Goal: Information Seeking & Learning: Learn about a topic

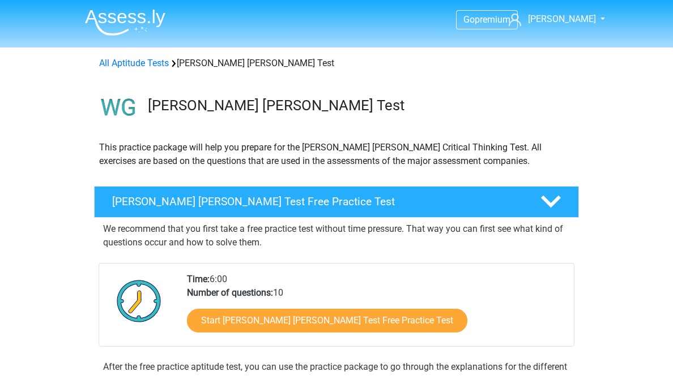
click at [176, 208] on h4 "Watson Glaser Test Free Practice Test" at bounding box center [317, 201] width 410 height 13
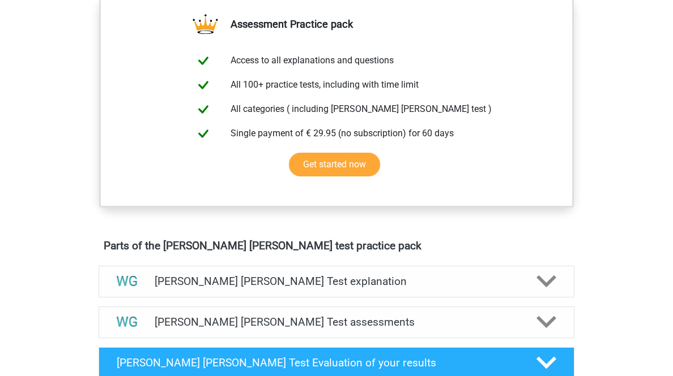
scroll to position [408, 0]
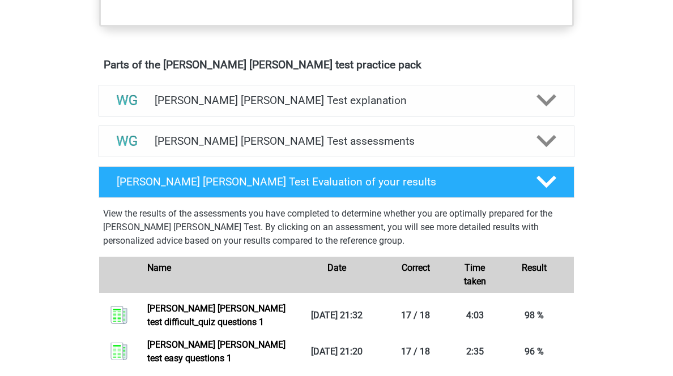
drag, startPoint x: 196, startPoint y: 266, endPoint x: 190, endPoint y: 264, distance: 6.6
click at [196, 148] on h4 "Watson Glaser Test assessments" at bounding box center [336, 141] width 363 height 13
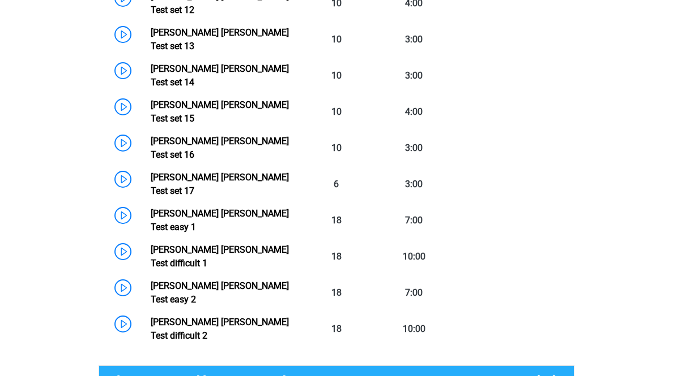
scroll to position [996, 0]
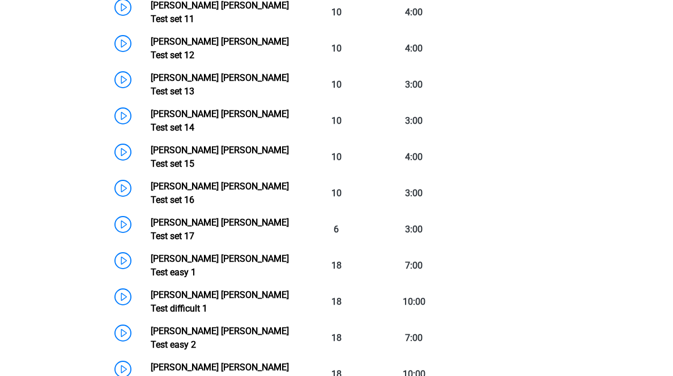
click at [151, 242] on link "Watson Glaser Test set 17" at bounding box center [220, 229] width 138 height 24
click at [151, 206] on link "Watson Glaser Test set 16" at bounding box center [220, 193] width 138 height 24
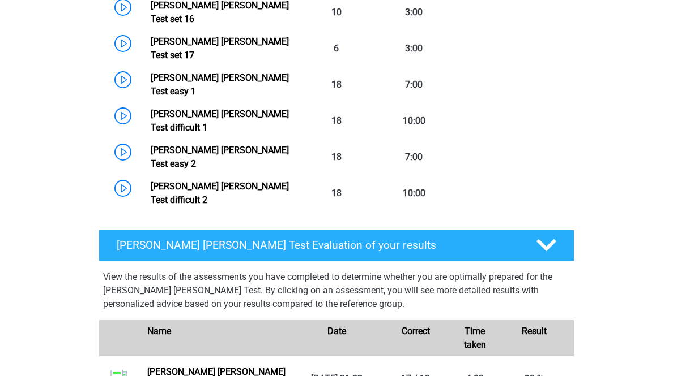
scroll to position [1042, 0]
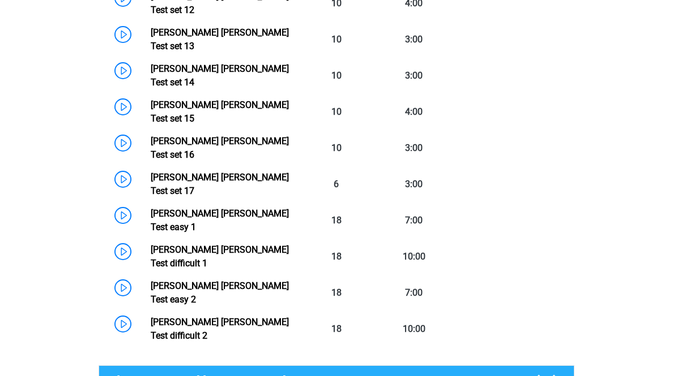
click at [151, 124] on link "Watson Glaser Test set 15" at bounding box center [220, 112] width 138 height 24
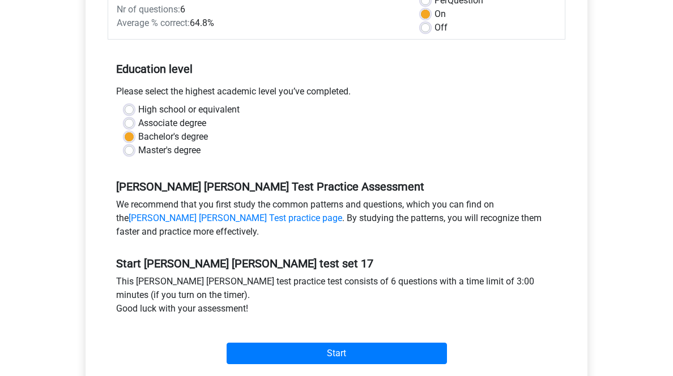
scroll to position [408, 0]
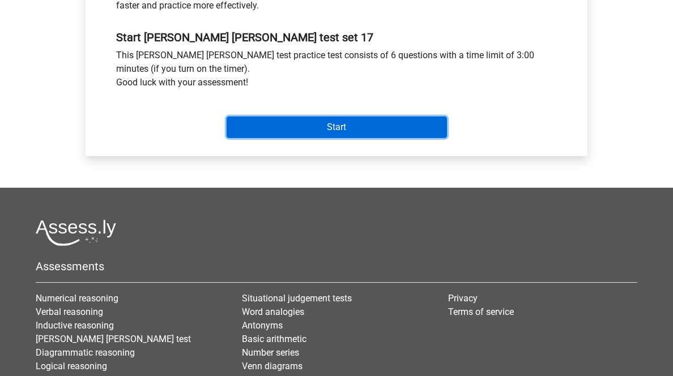
click at [299, 138] on input "Start" at bounding box center [336, 128] width 220 height 22
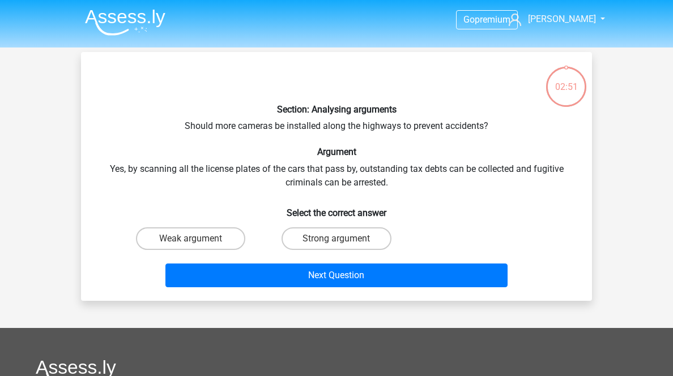
click at [177, 250] on label "Weak argument" at bounding box center [190, 239] width 109 height 23
click at [191, 246] on input "Weak argument" at bounding box center [194, 242] width 7 height 7
radio input "true"
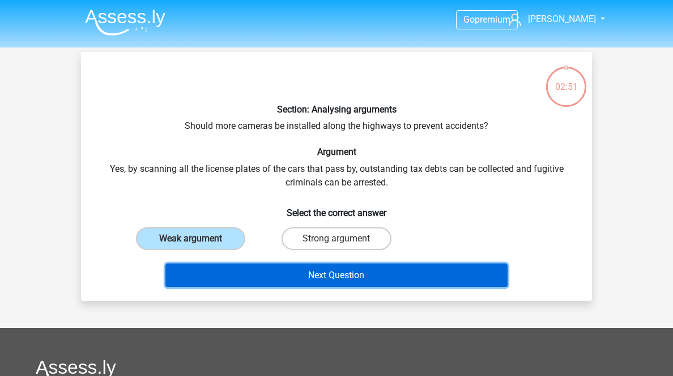
click at [226, 288] on button "Next Question" at bounding box center [336, 276] width 343 height 24
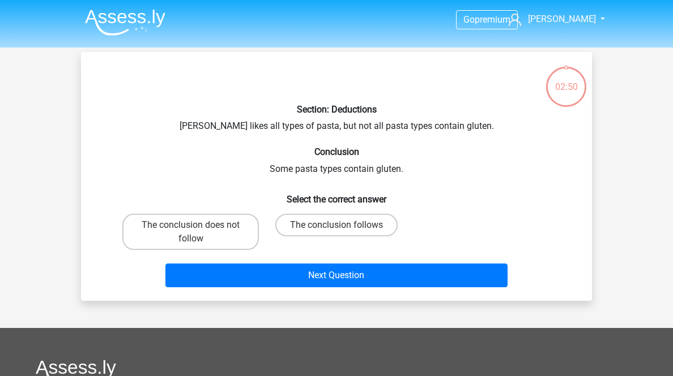
scroll to position [56, 0]
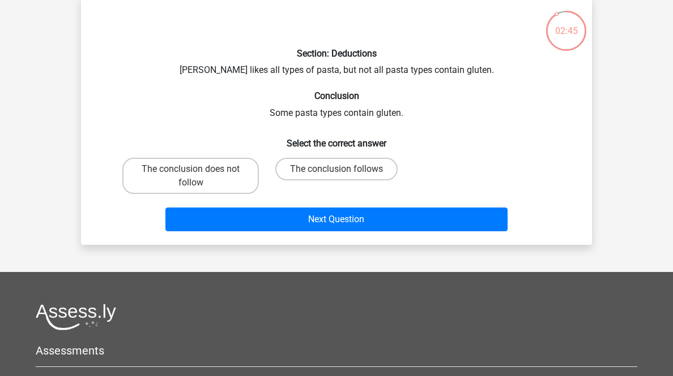
click at [303, 181] on label "The conclusion follows" at bounding box center [336, 169] width 122 height 23
click at [336, 177] on input "The conclusion follows" at bounding box center [339, 172] width 7 height 7
radio input "true"
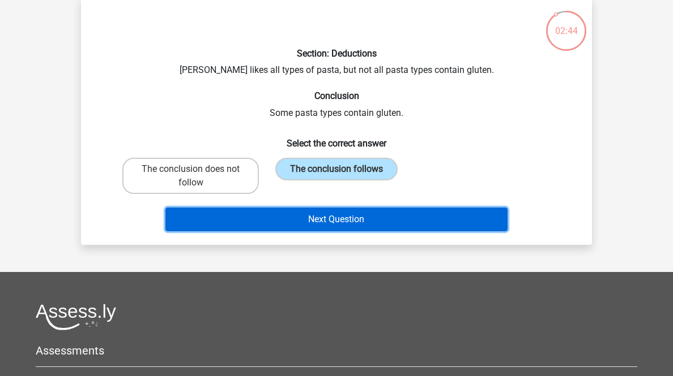
click at [297, 232] on button "Next Question" at bounding box center [336, 220] width 343 height 24
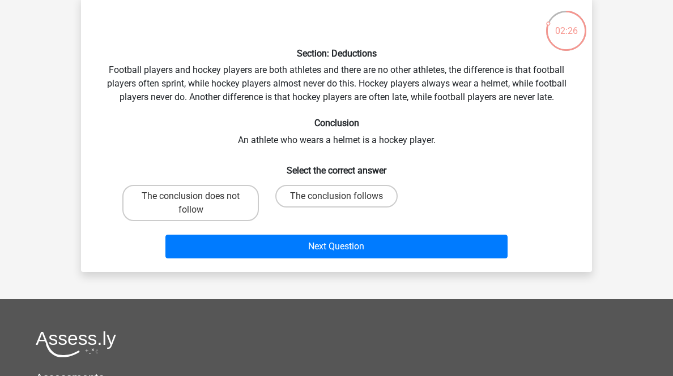
click at [343, 208] on label "The conclusion follows" at bounding box center [336, 196] width 122 height 23
click at [343, 204] on input "The conclusion follows" at bounding box center [339, 199] width 7 height 7
radio input "true"
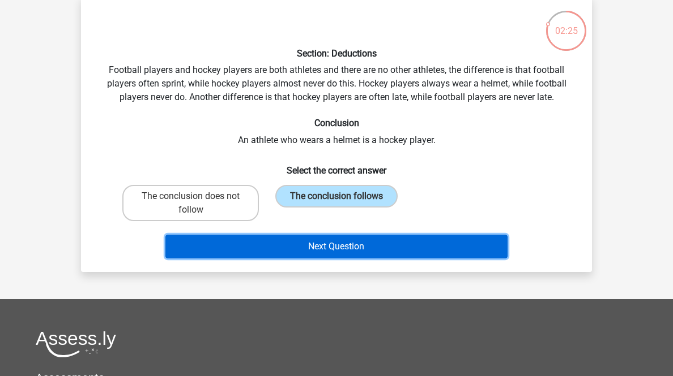
click at [351, 259] on button "Next Question" at bounding box center [336, 247] width 343 height 24
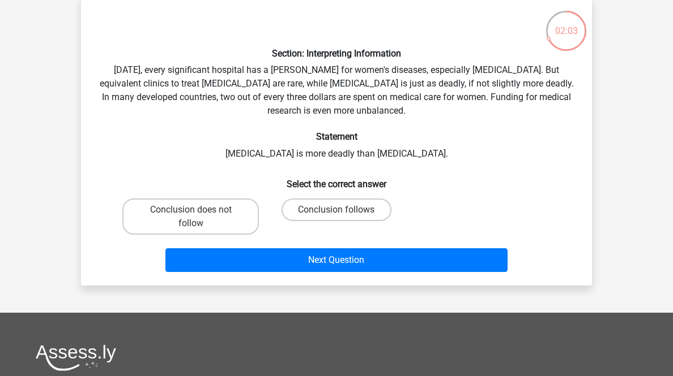
click at [186, 235] on label "Conclusion does not follow" at bounding box center [190, 217] width 136 height 36
click at [191, 217] on input "Conclusion does not follow" at bounding box center [194, 213] width 7 height 7
radio input "true"
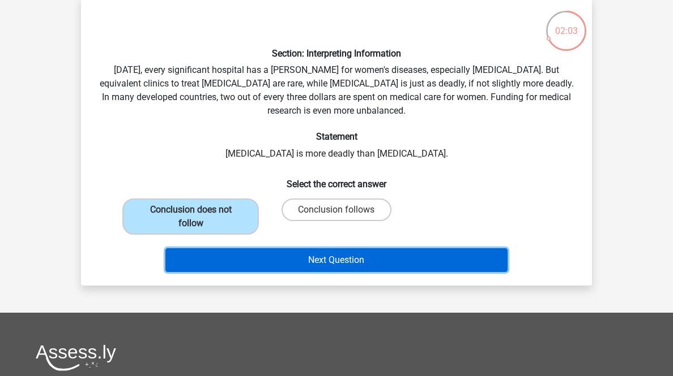
click at [213, 272] on button "Next Question" at bounding box center [336, 261] width 343 height 24
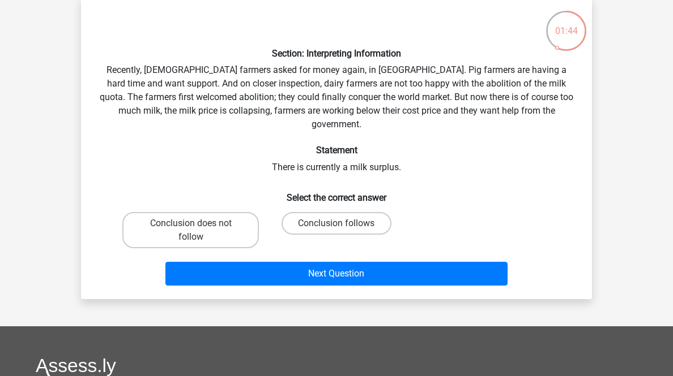
click at [339, 231] on input "Conclusion follows" at bounding box center [339, 227] width 7 height 7
radio input "true"
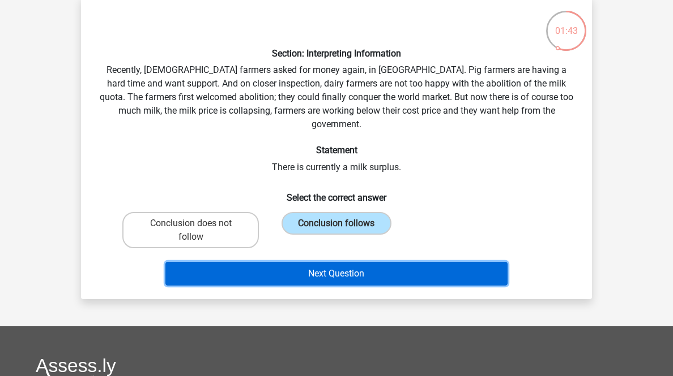
click at [396, 286] on button "Next Question" at bounding box center [336, 274] width 343 height 24
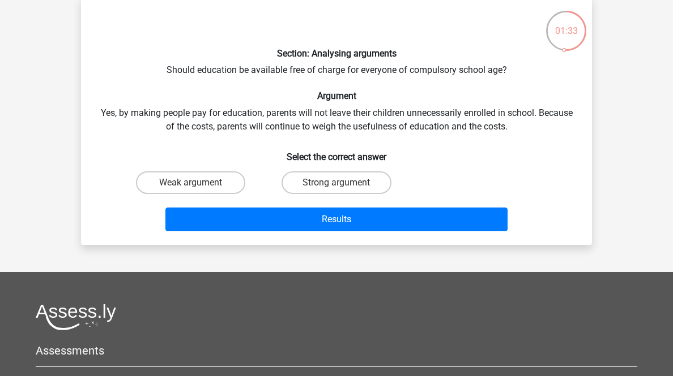
click at [320, 194] on label "Strong argument" at bounding box center [335, 183] width 109 height 23
click at [336, 190] on input "Strong argument" at bounding box center [339, 186] width 7 height 7
radio input "true"
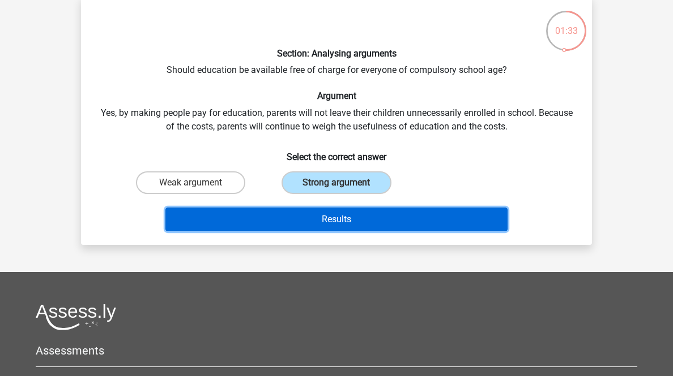
click at [320, 232] on button "Results" at bounding box center [336, 220] width 343 height 24
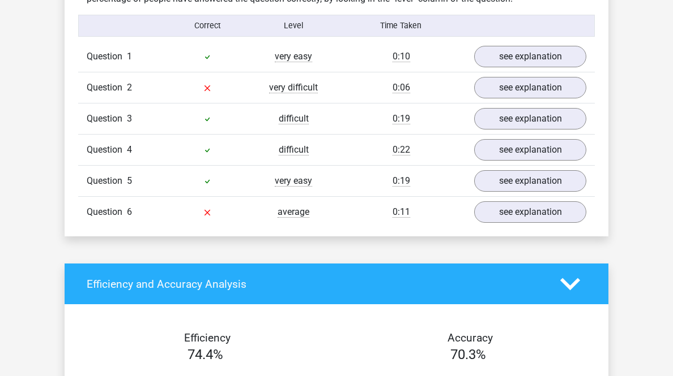
scroll to position [1042, 0]
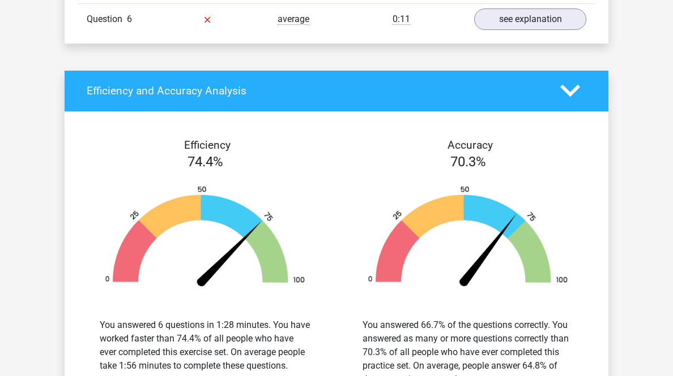
scroll to position [1766, 0]
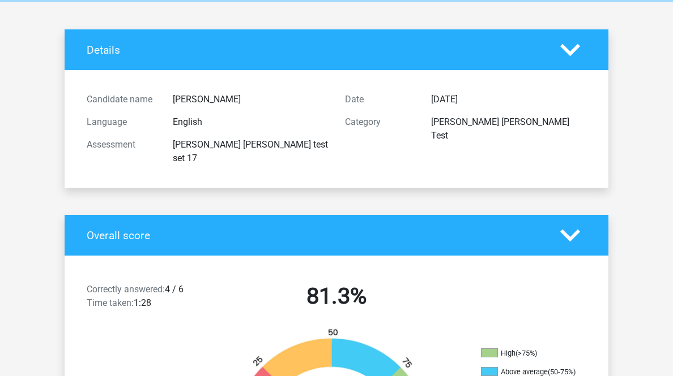
scroll to position [0, 0]
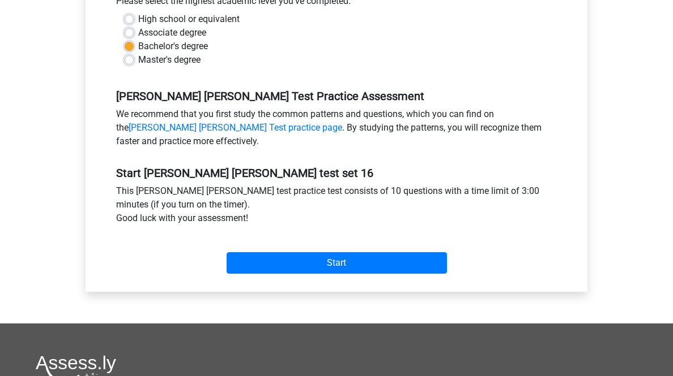
scroll to position [408, 0]
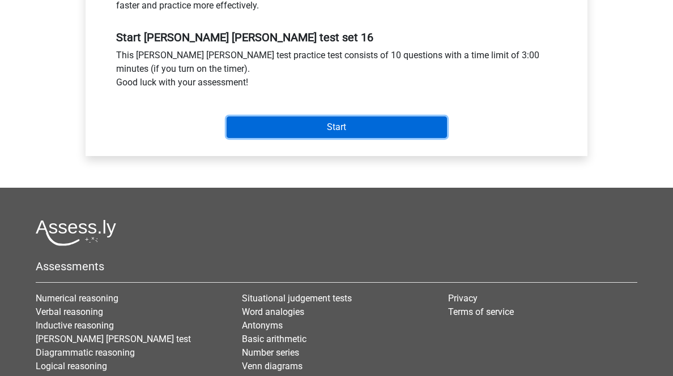
click at [292, 138] on input "Start" at bounding box center [336, 128] width 220 height 22
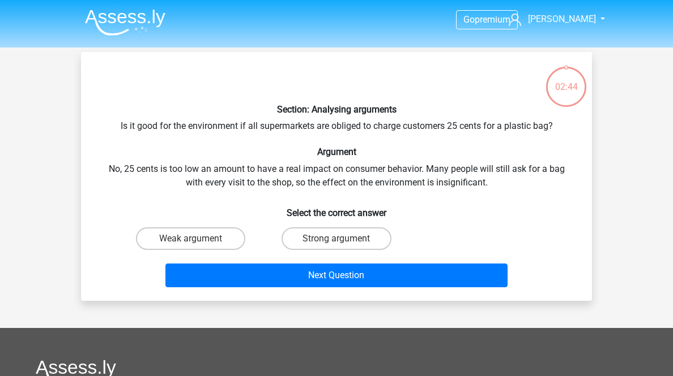
click at [299, 250] on label "Strong argument" at bounding box center [335, 239] width 109 height 23
click at [336, 246] on input "Strong argument" at bounding box center [339, 242] width 7 height 7
radio input "true"
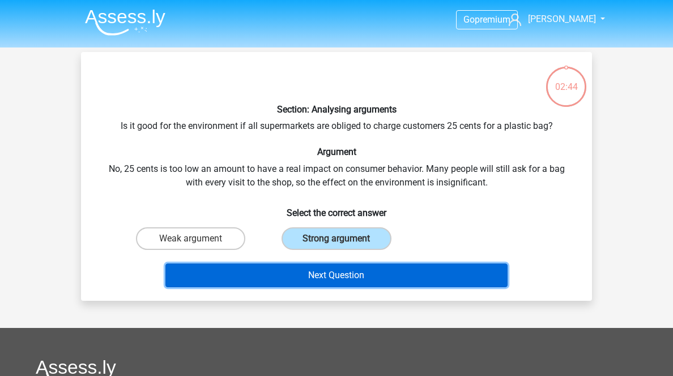
click at [310, 288] on button "Next Question" at bounding box center [336, 276] width 343 height 24
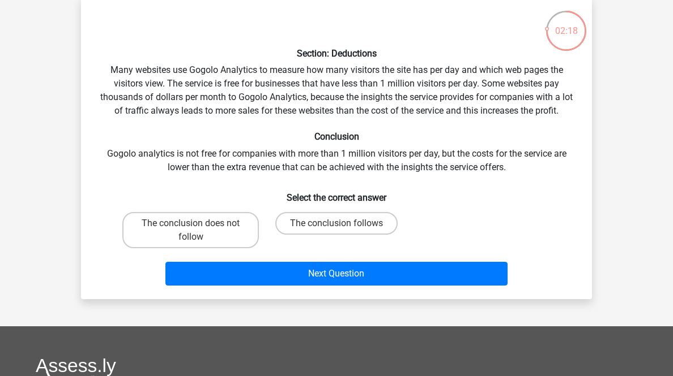
scroll to position [147, 0]
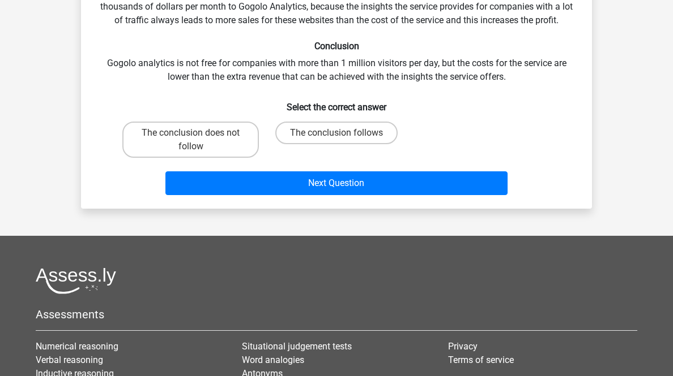
click at [363, 144] on label "The conclusion follows" at bounding box center [336, 133] width 122 height 23
click at [344, 140] on input "The conclusion follows" at bounding box center [339, 136] width 7 height 7
radio input "true"
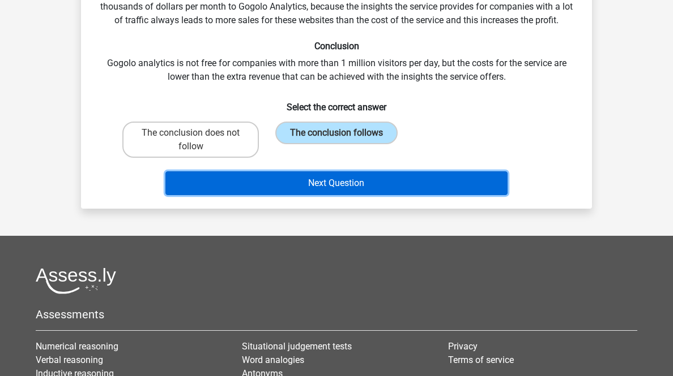
click at [356, 195] on button "Next Question" at bounding box center [336, 184] width 343 height 24
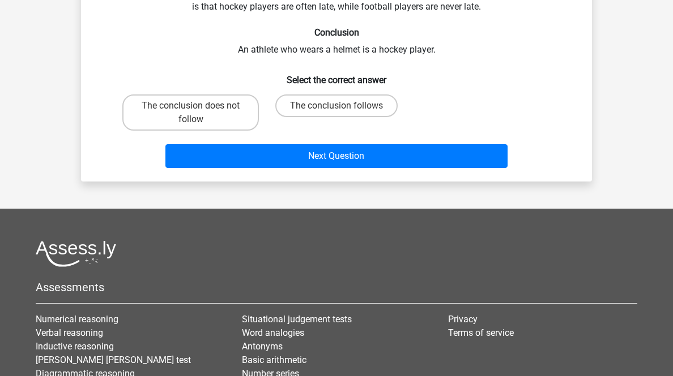
scroll to position [56, 0]
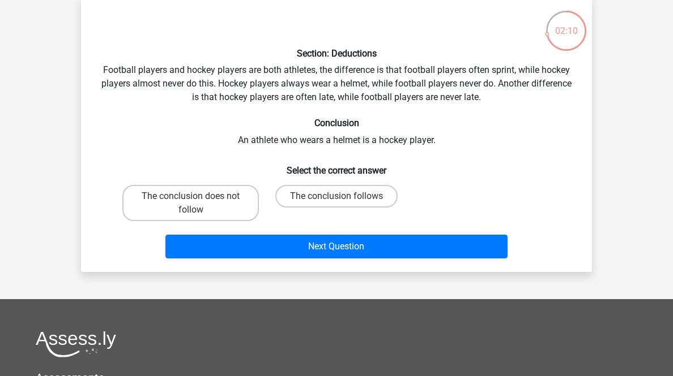
click at [156, 221] on label "The conclusion does not follow" at bounding box center [190, 203] width 136 height 36
click at [191, 204] on input "The conclusion does not follow" at bounding box center [194, 199] width 7 height 7
radio input "true"
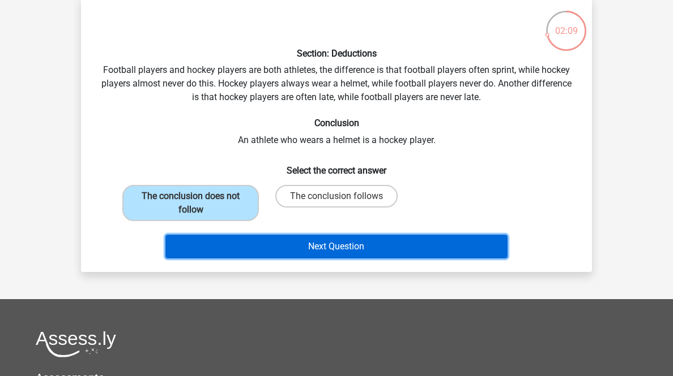
click at [275, 259] on button "Next Question" at bounding box center [336, 247] width 343 height 24
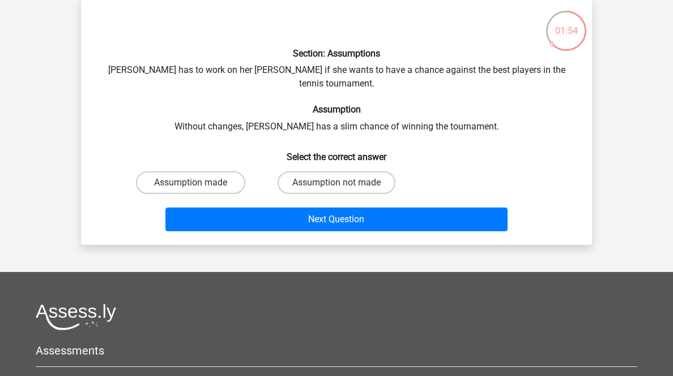
click at [326, 194] on label "Assumption not made" at bounding box center [336, 183] width 118 height 23
click at [336, 190] on input "Assumption not made" at bounding box center [339, 186] width 7 height 7
radio input "true"
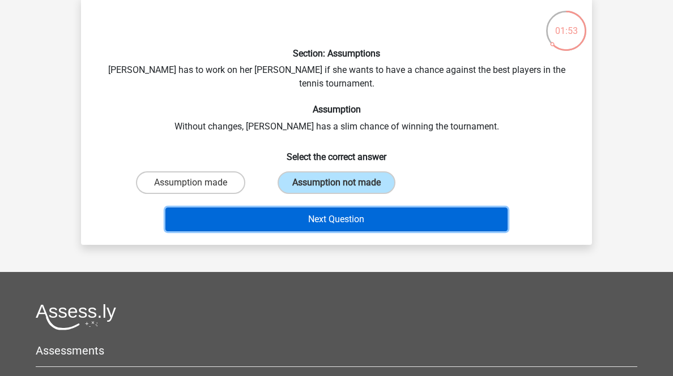
click at [344, 232] on button "Next Question" at bounding box center [336, 220] width 343 height 24
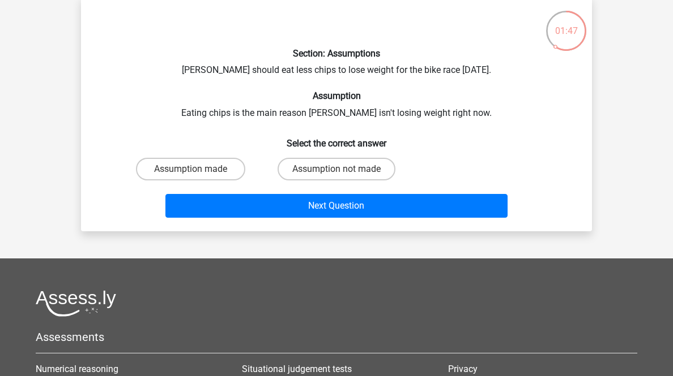
click at [367, 181] on label "Assumption not made" at bounding box center [336, 169] width 118 height 23
click at [344, 177] on input "Assumption not made" at bounding box center [339, 172] width 7 height 7
radio input "true"
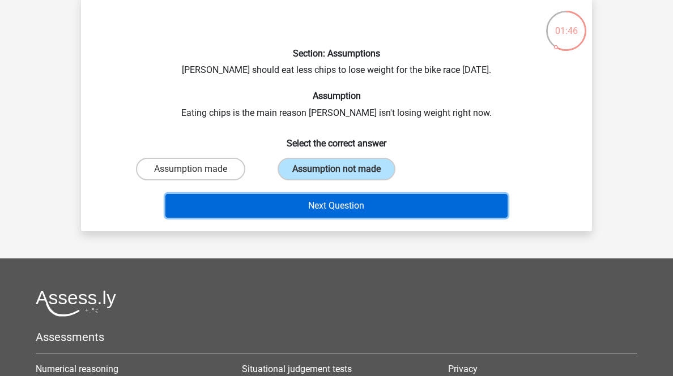
click at [401, 218] on button "Next Question" at bounding box center [336, 206] width 343 height 24
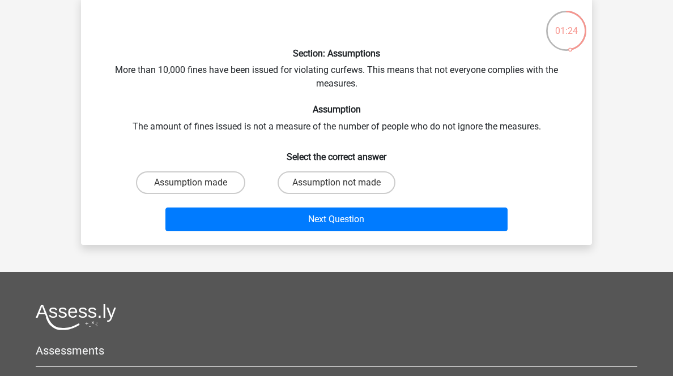
click at [203, 194] on label "Assumption made" at bounding box center [190, 183] width 109 height 23
click at [198, 190] on input "Assumption made" at bounding box center [194, 186] width 7 height 7
radio input "true"
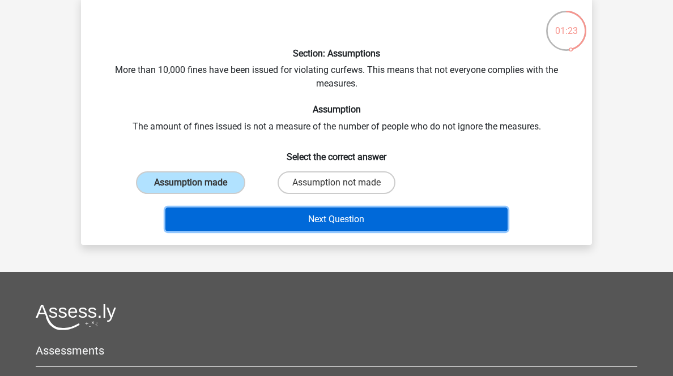
click at [245, 232] on button "Next Question" at bounding box center [336, 220] width 343 height 24
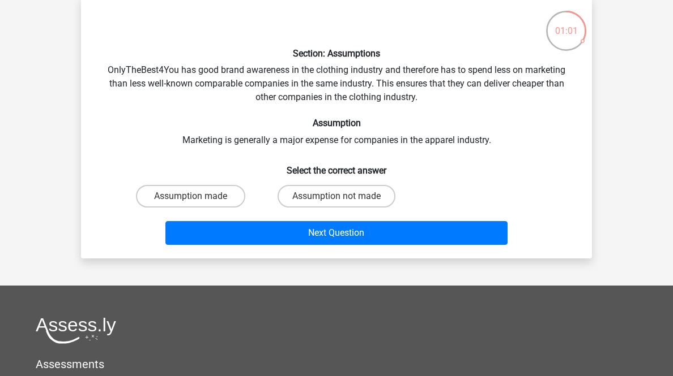
click at [358, 208] on label "Assumption not made" at bounding box center [336, 196] width 118 height 23
click at [344, 204] on input "Assumption not made" at bounding box center [339, 199] width 7 height 7
radio input "true"
click at [425, 250] on div "Next Question" at bounding box center [336, 235] width 437 height 28
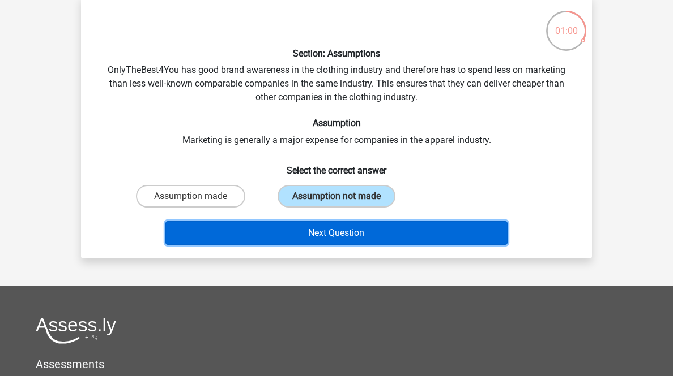
click at [423, 245] on button "Next Question" at bounding box center [336, 233] width 343 height 24
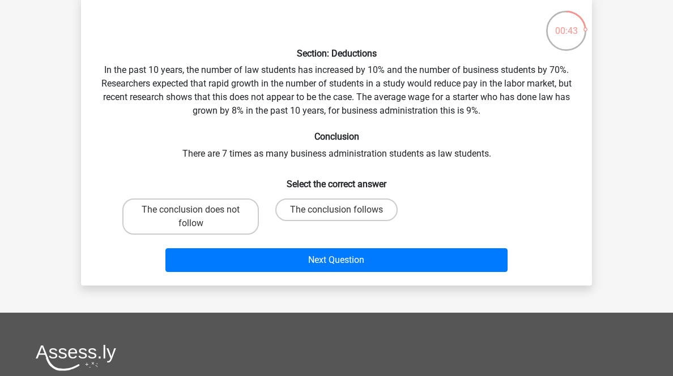
click at [384, 221] on label "The conclusion follows" at bounding box center [336, 210] width 122 height 23
click at [344, 217] on input "The conclusion follows" at bounding box center [339, 213] width 7 height 7
radio input "true"
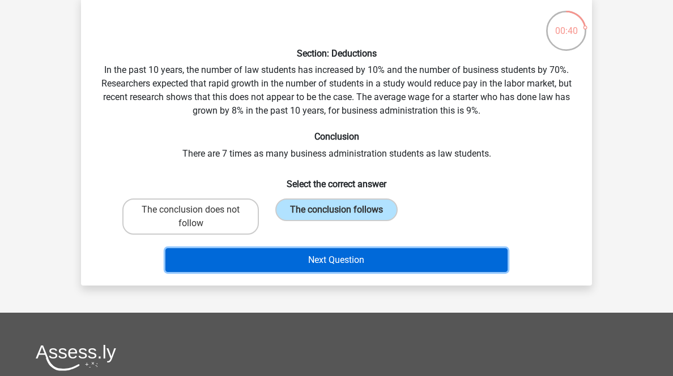
click at [419, 272] on button "Next Question" at bounding box center [336, 261] width 343 height 24
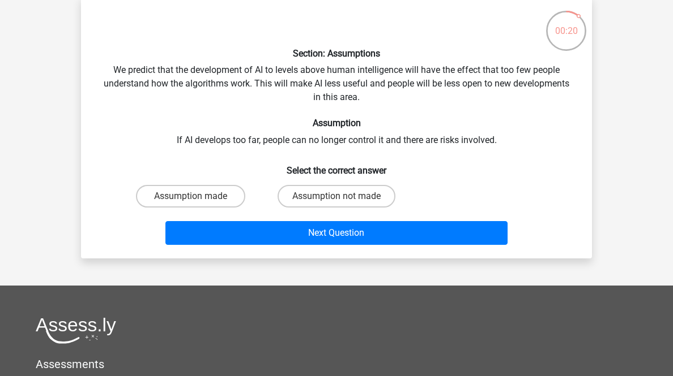
click at [333, 208] on label "Assumption not made" at bounding box center [336, 196] width 118 height 23
click at [336, 204] on input "Assumption not made" at bounding box center [339, 199] width 7 height 7
radio input "true"
click at [358, 250] on div "Next Question" at bounding box center [336, 235] width 437 height 28
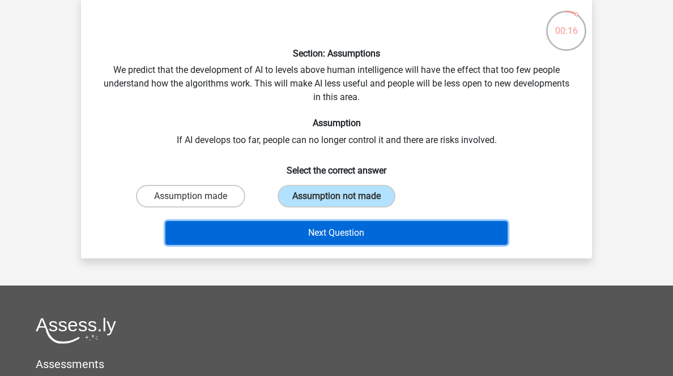
click at [368, 245] on button "Next Question" at bounding box center [336, 233] width 343 height 24
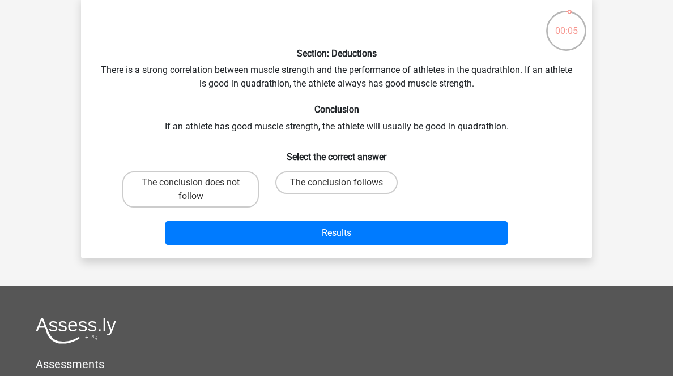
click at [362, 194] on label "The conclusion follows" at bounding box center [336, 183] width 122 height 23
click at [344, 190] on input "The conclusion follows" at bounding box center [339, 186] width 7 height 7
radio input "true"
click at [370, 250] on div "Results" at bounding box center [336, 230] width 474 height 37
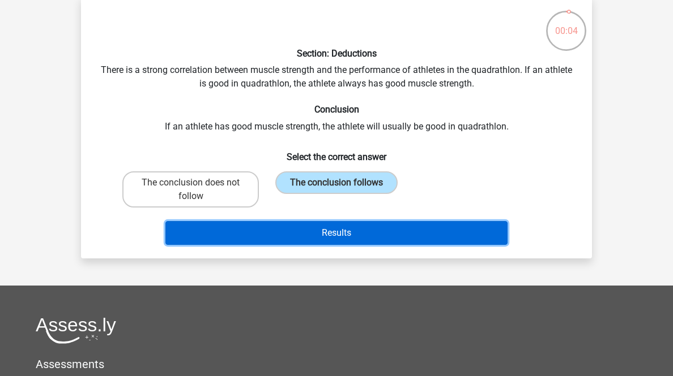
click at [371, 245] on button "Results" at bounding box center [336, 233] width 343 height 24
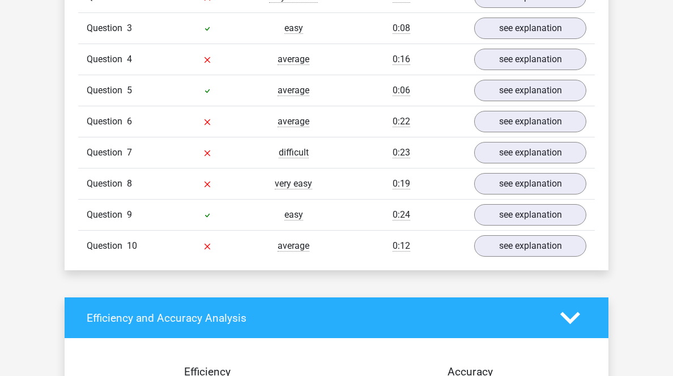
scroll to position [1042, 0]
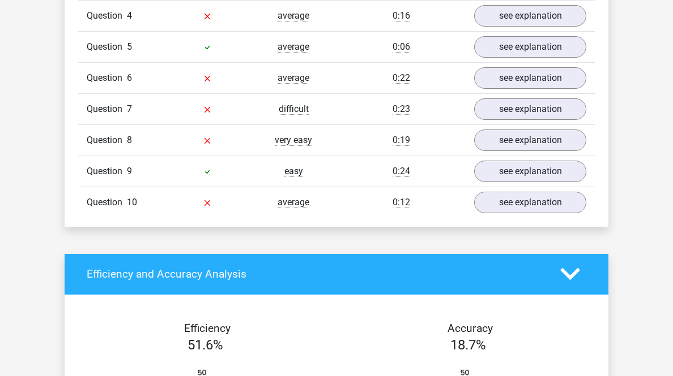
scroll to position [1766, 0]
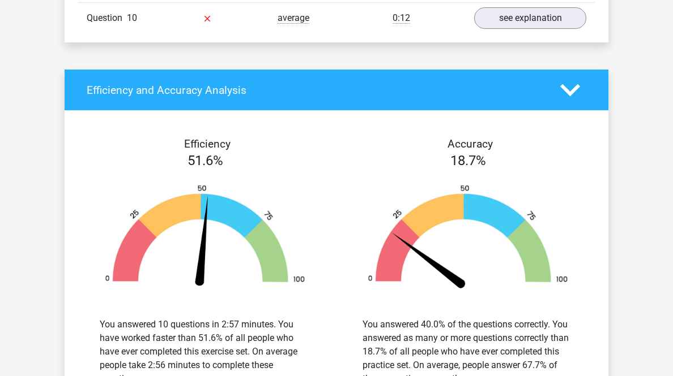
scroll to position [2491, 0]
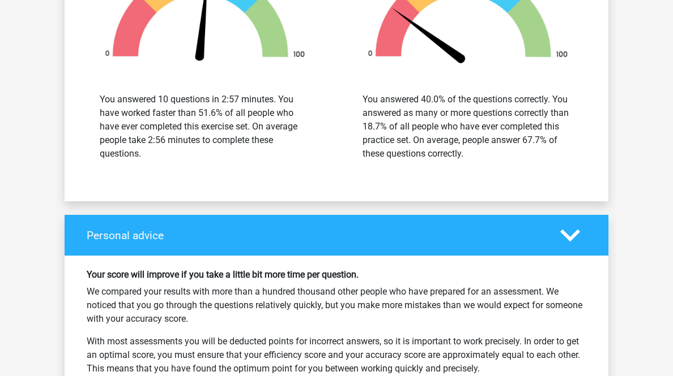
scroll to position [3306, 0]
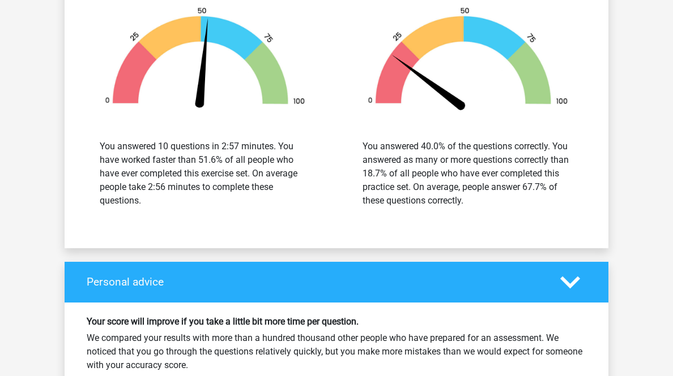
scroll to position [3986, 0]
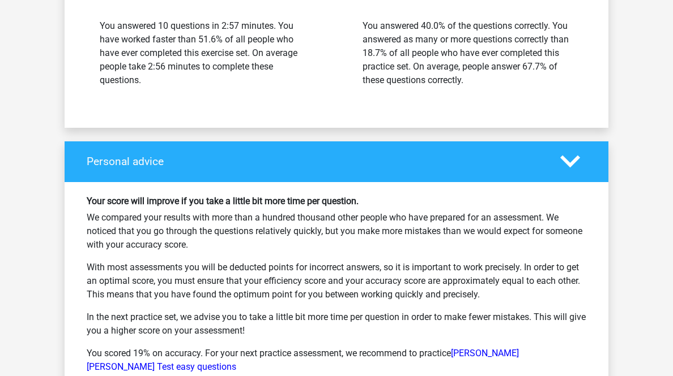
scroll to position [4710, 0]
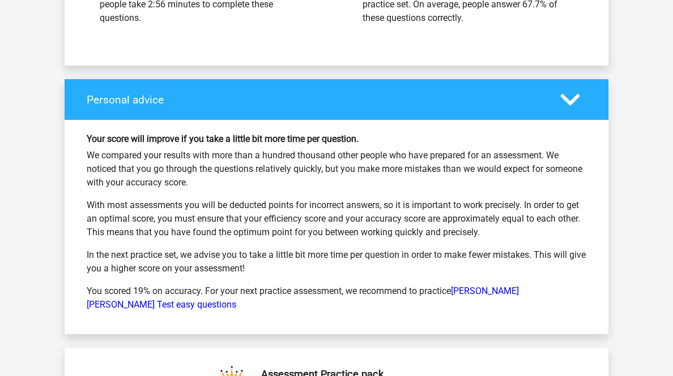
scroll to position [5390, 0]
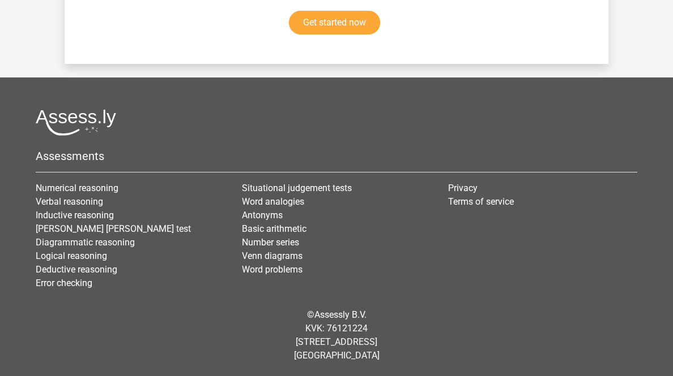
scroll to position [6884, 0]
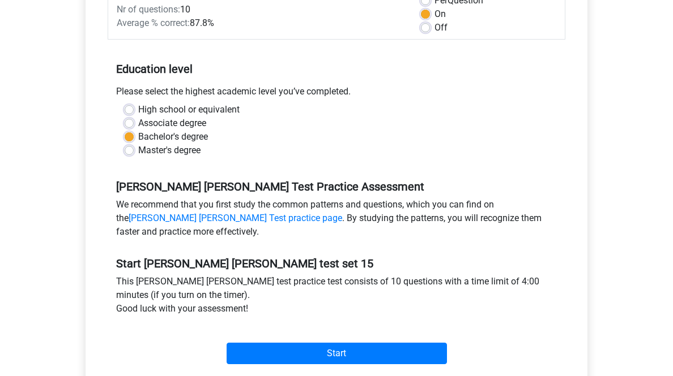
scroll to position [408, 0]
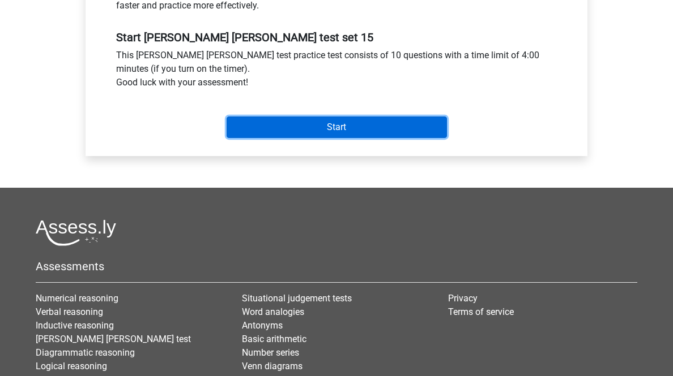
click at [266, 138] on input "Start" at bounding box center [336, 128] width 220 height 22
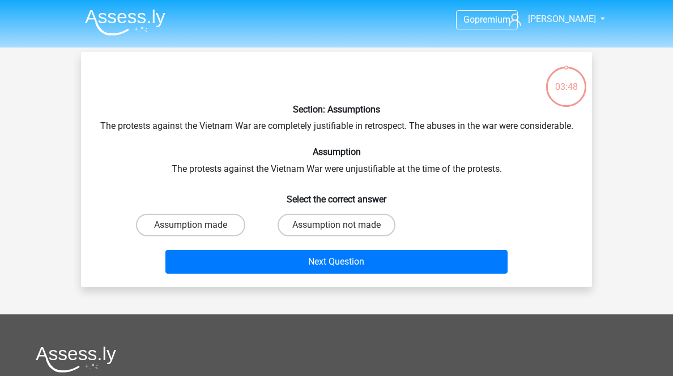
click at [323, 237] on label "Assumption not made" at bounding box center [336, 225] width 118 height 23
click at [336, 233] on input "Assumption not made" at bounding box center [339, 228] width 7 height 7
radio input "true"
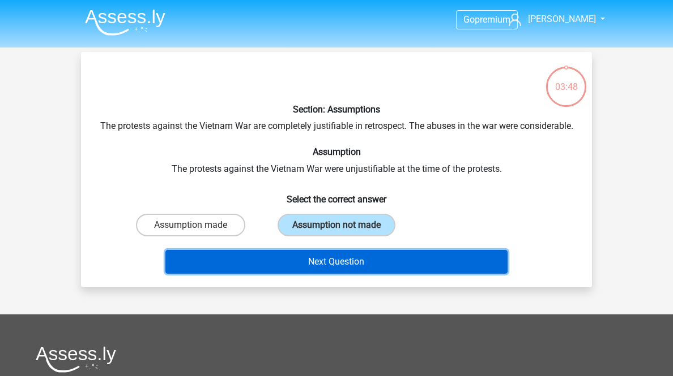
click at [327, 274] on button "Next Question" at bounding box center [336, 262] width 343 height 24
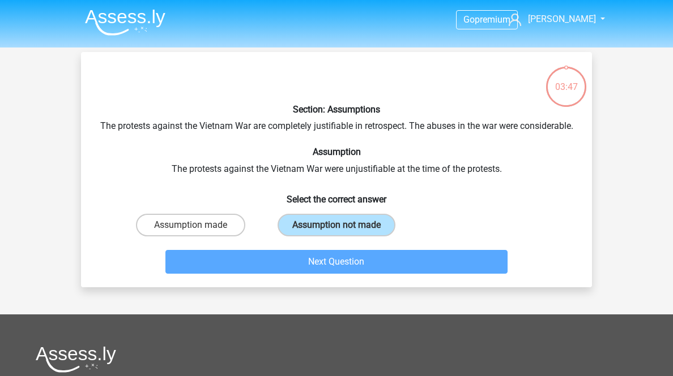
scroll to position [56, 0]
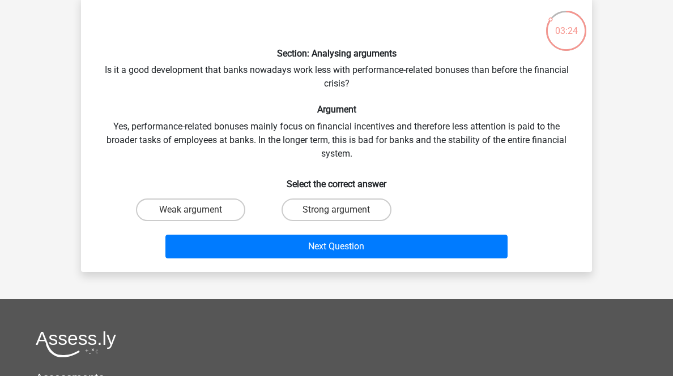
click at [388, 221] on label "Strong argument" at bounding box center [335, 210] width 109 height 23
click at [344, 217] on input "Strong argument" at bounding box center [339, 213] width 7 height 7
radio input "true"
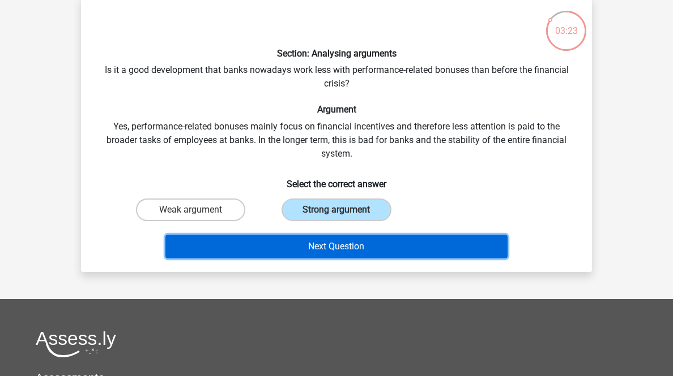
click at [370, 259] on button "Next Question" at bounding box center [336, 247] width 343 height 24
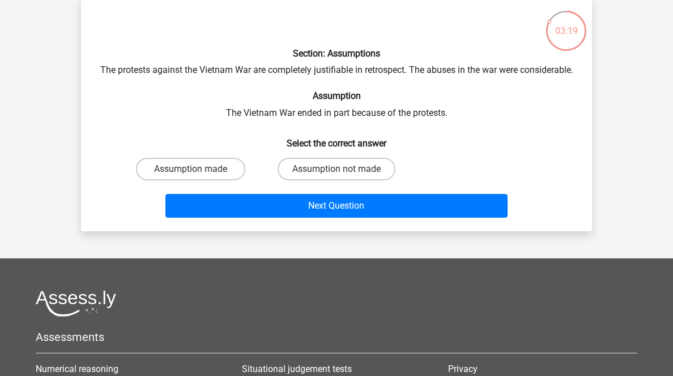
click at [370, 181] on label "Assumption not made" at bounding box center [336, 169] width 118 height 23
click at [344, 177] on input "Assumption not made" at bounding box center [339, 172] width 7 height 7
radio input "true"
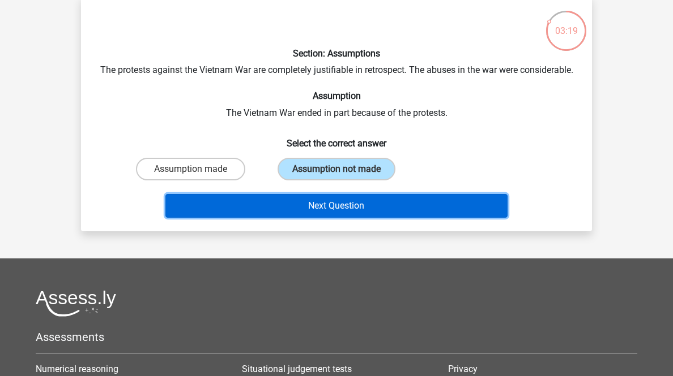
click at [387, 218] on button "Next Question" at bounding box center [336, 206] width 343 height 24
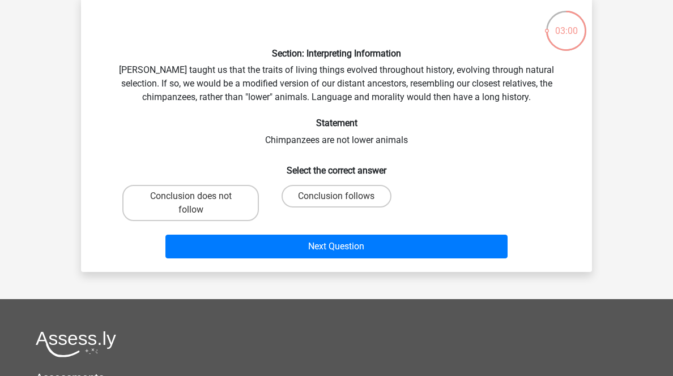
click at [370, 208] on label "Conclusion follows" at bounding box center [335, 196] width 109 height 23
click at [344, 204] on input "Conclusion follows" at bounding box center [339, 199] width 7 height 7
radio input "true"
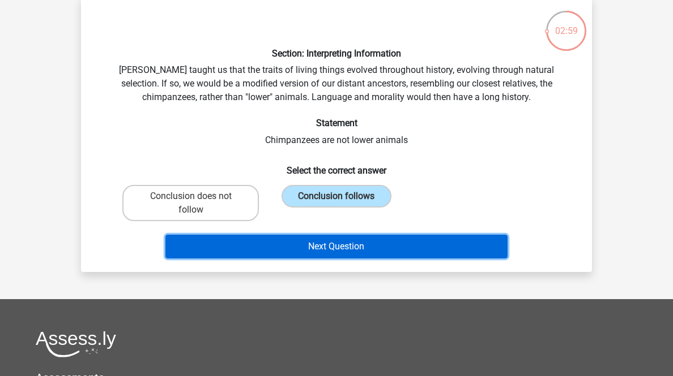
click at [388, 259] on button "Next Question" at bounding box center [336, 247] width 343 height 24
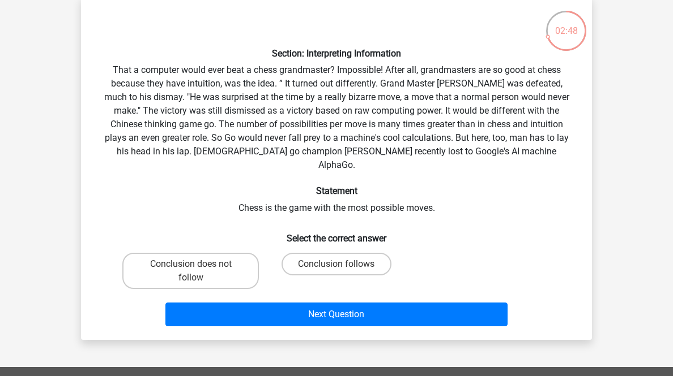
scroll to position [147, 0]
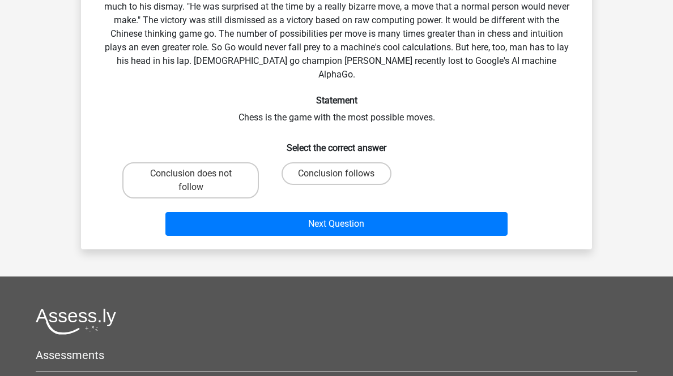
click at [243, 199] on label "Conclusion does not follow" at bounding box center [190, 180] width 136 height 36
click at [198, 181] on input "Conclusion does not follow" at bounding box center [194, 177] width 7 height 7
radio input "true"
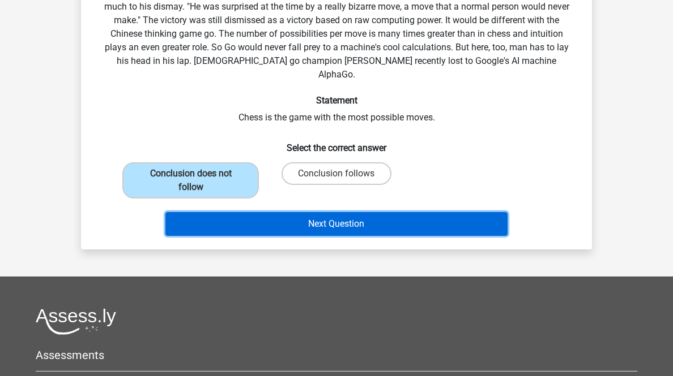
click at [284, 236] on button "Next Question" at bounding box center [336, 224] width 343 height 24
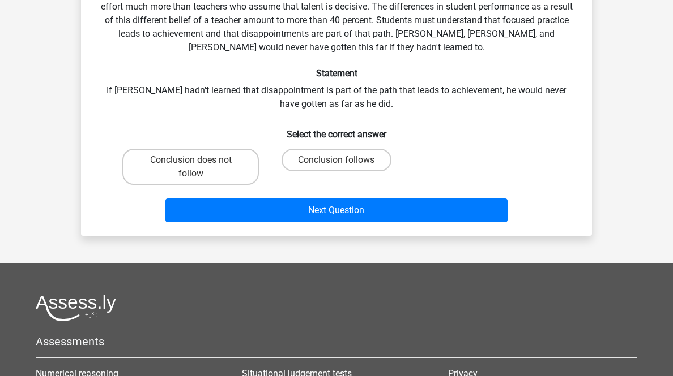
scroll to position [192, 0]
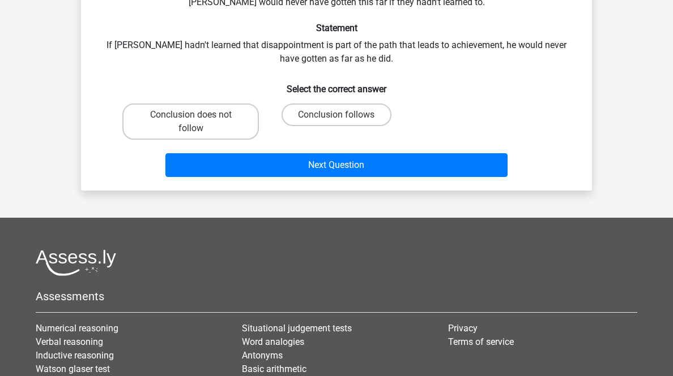
click at [170, 140] on label "Conclusion does not follow" at bounding box center [190, 122] width 136 height 36
click at [191, 122] on input "Conclusion does not follow" at bounding box center [194, 118] width 7 height 7
radio input "true"
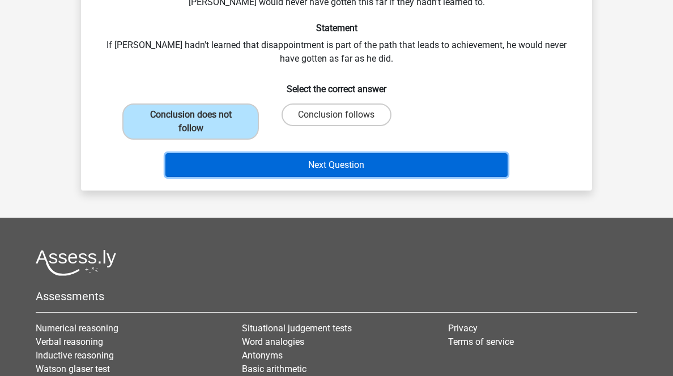
click at [221, 177] on button "Next Question" at bounding box center [336, 165] width 343 height 24
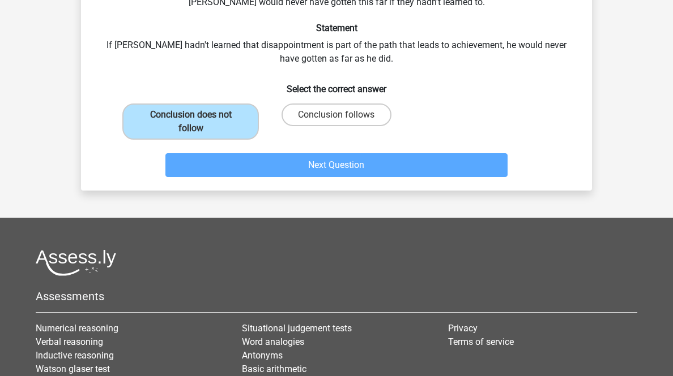
scroll to position [56, 0]
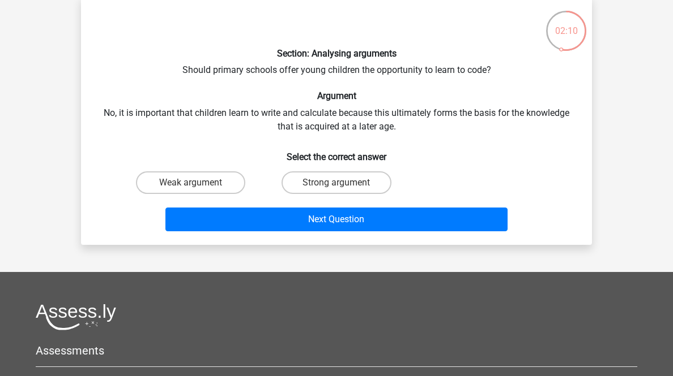
click at [234, 194] on label "Weak argument" at bounding box center [190, 183] width 109 height 23
click at [198, 190] on input "Weak argument" at bounding box center [194, 186] width 7 height 7
radio input "true"
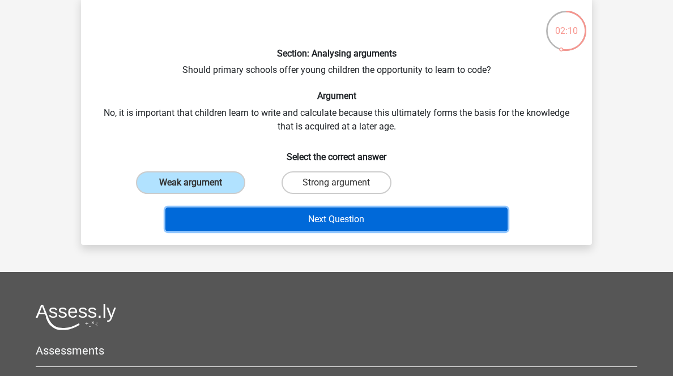
drag, startPoint x: 293, startPoint y: 268, endPoint x: 305, endPoint y: 263, distance: 12.7
click at [294, 232] on button "Next Question" at bounding box center [336, 220] width 343 height 24
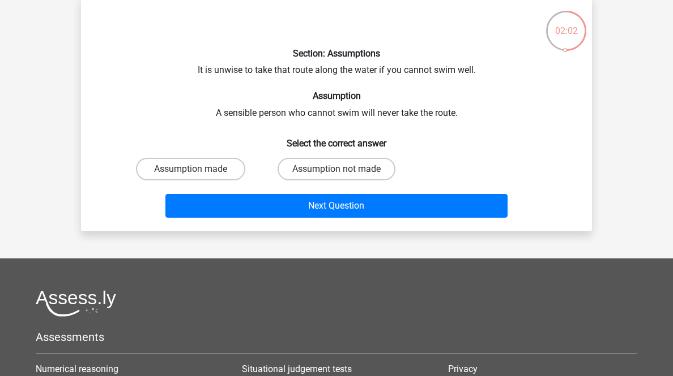
click at [215, 181] on label "Assumption made" at bounding box center [190, 169] width 109 height 23
click at [198, 177] on input "Assumption made" at bounding box center [194, 172] width 7 height 7
radio input "true"
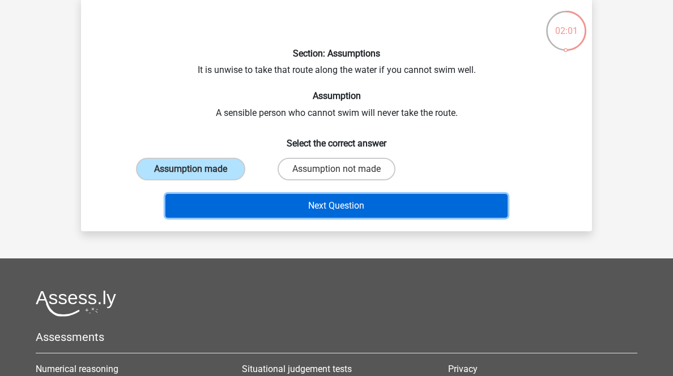
click at [300, 218] on button "Next Question" at bounding box center [336, 206] width 343 height 24
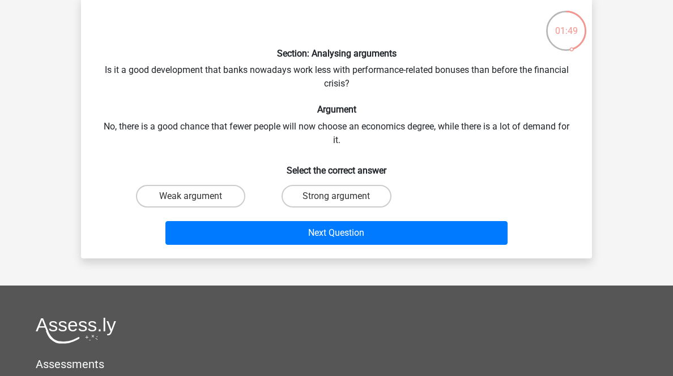
click at [229, 208] on label "Weak argument" at bounding box center [190, 196] width 109 height 23
click at [198, 204] on input "Weak argument" at bounding box center [194, 199] width 7 height 7
radio input "true"
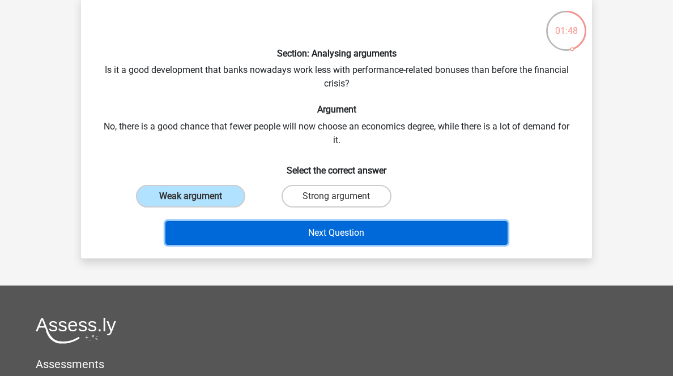
click at [311, 245] on button "Next Question" at bounding box center [336, 233] width 343 height 24
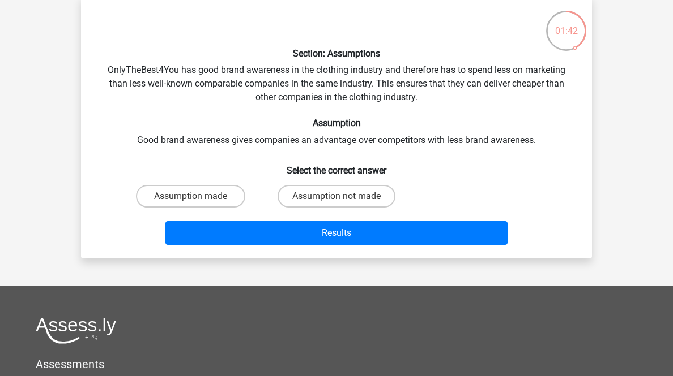
scroll to position [147, 0]
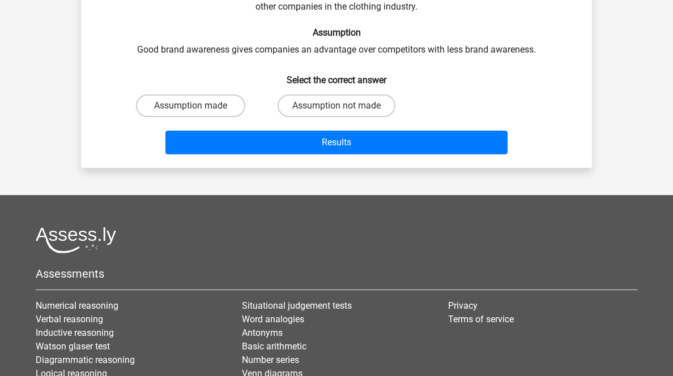
click at [236, 117] on label "Assumption made" at bounding box center [190, 106] width 109 height 23
click at [198, 113] on input "Assumption made" at bounding box center [194, 109] width 7 height 7
radio input "true"
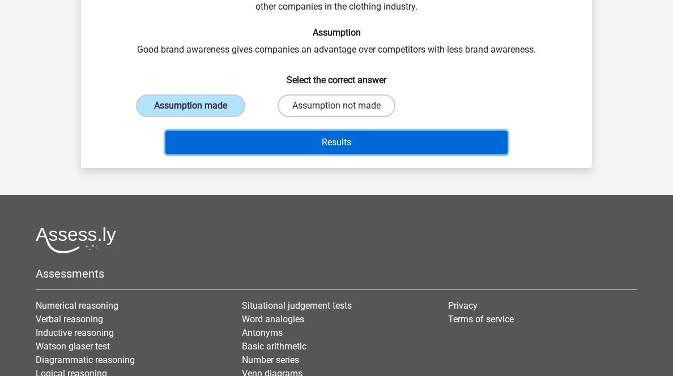
click at [344, 155] on button "Results" at bounding box center [336, 143] width 343 height 24
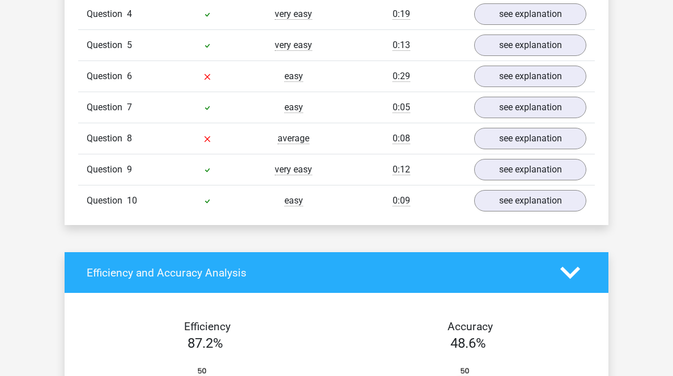
scroll to position [1178, 0]
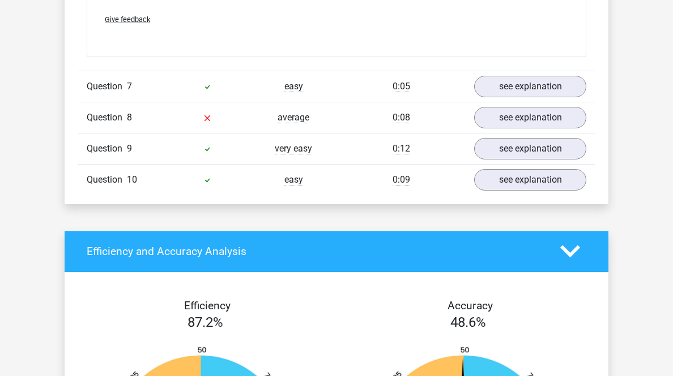
scroll to position [1948, 0]
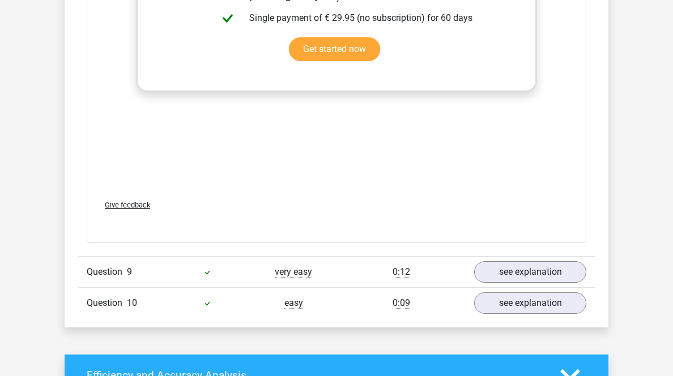
scroll to position [2129, 0]
